Goal: Browse casually

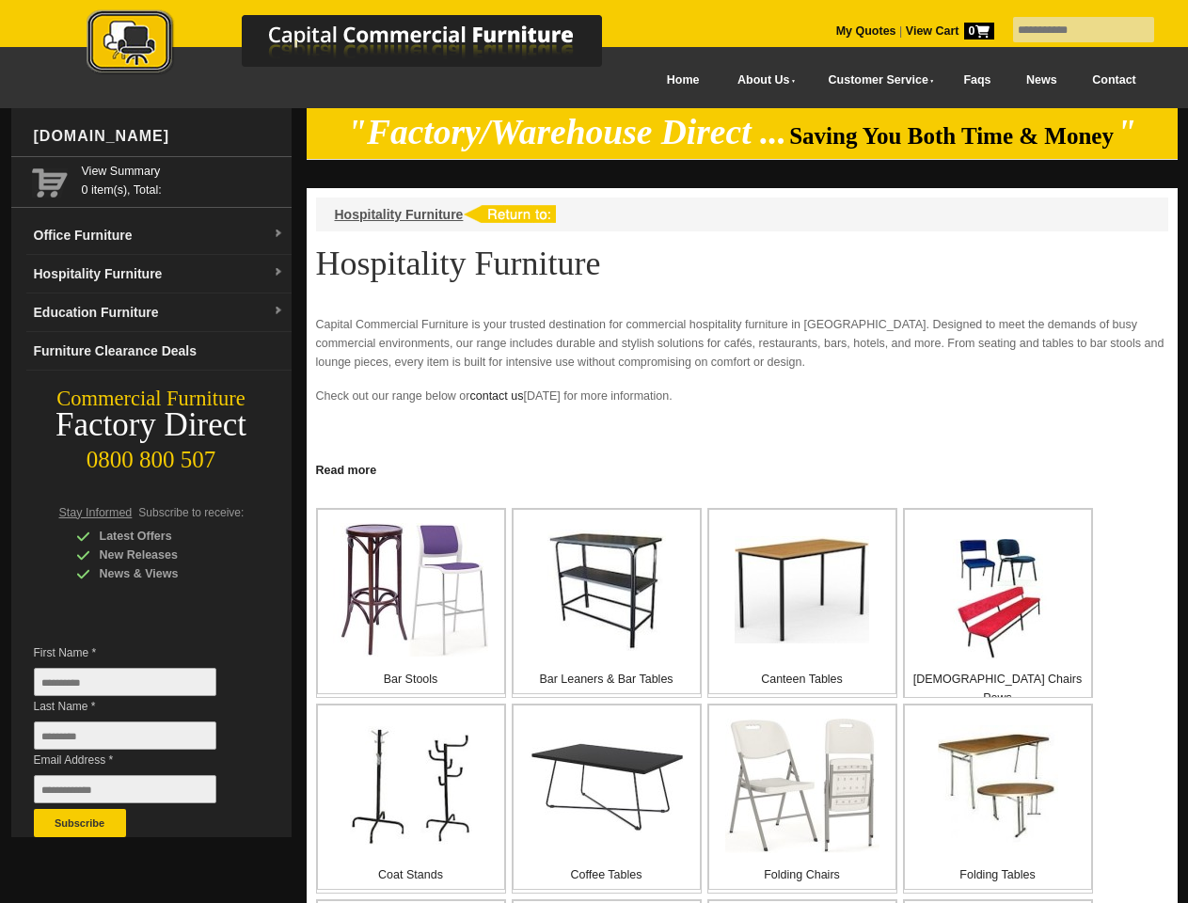
click at [1071, 30] on input "text" at bounding box center [1083, 29] width 141 height 25
click at [139, 740] on input "Last Name *" at bounding box center [125, 735] width 182 height 28
click at [80, 823] on button "Subscribe" at bounding box center [80, 823] width 92 height 28
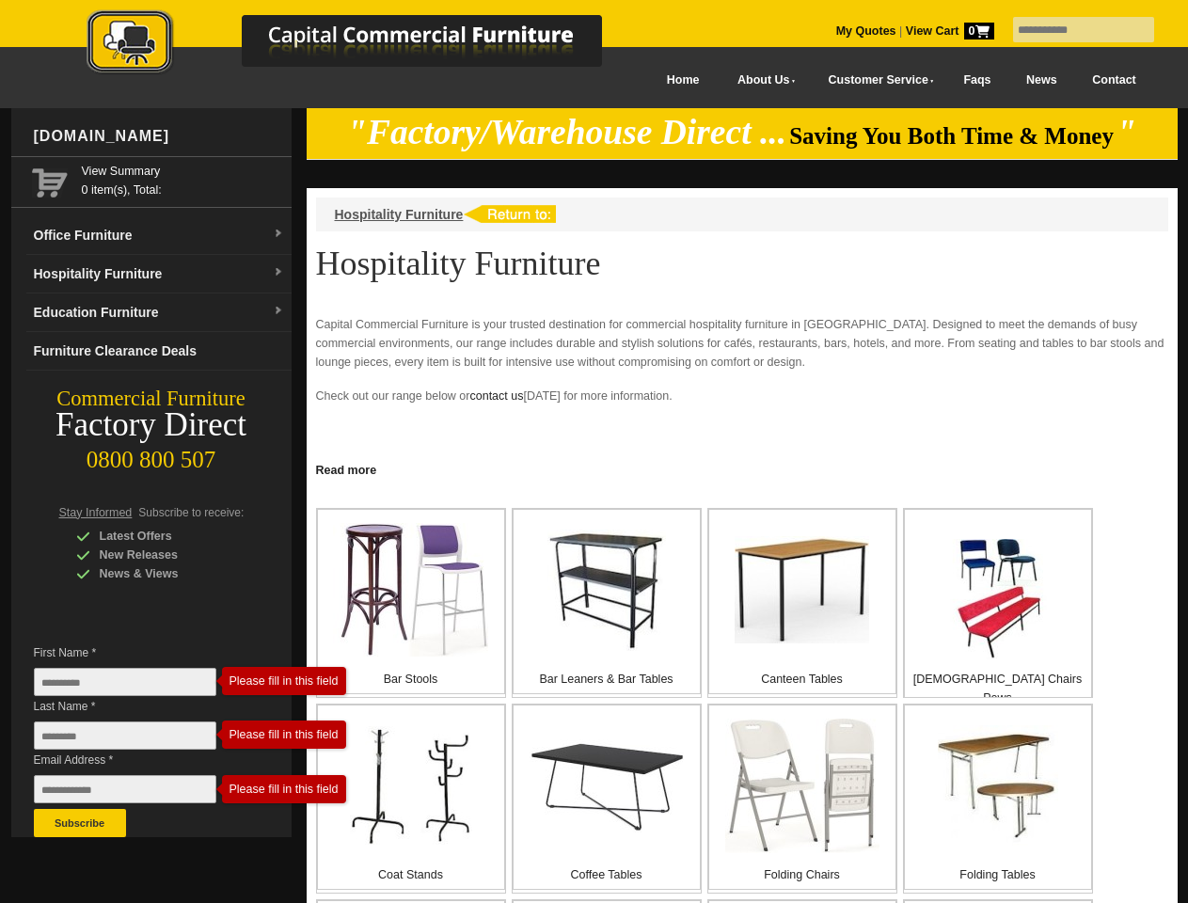
click at [742, 468] on link "Read more" at bounding box center [742, 468] width 871 height 24
